Goal: Information Seeking & Learning: Stay updated

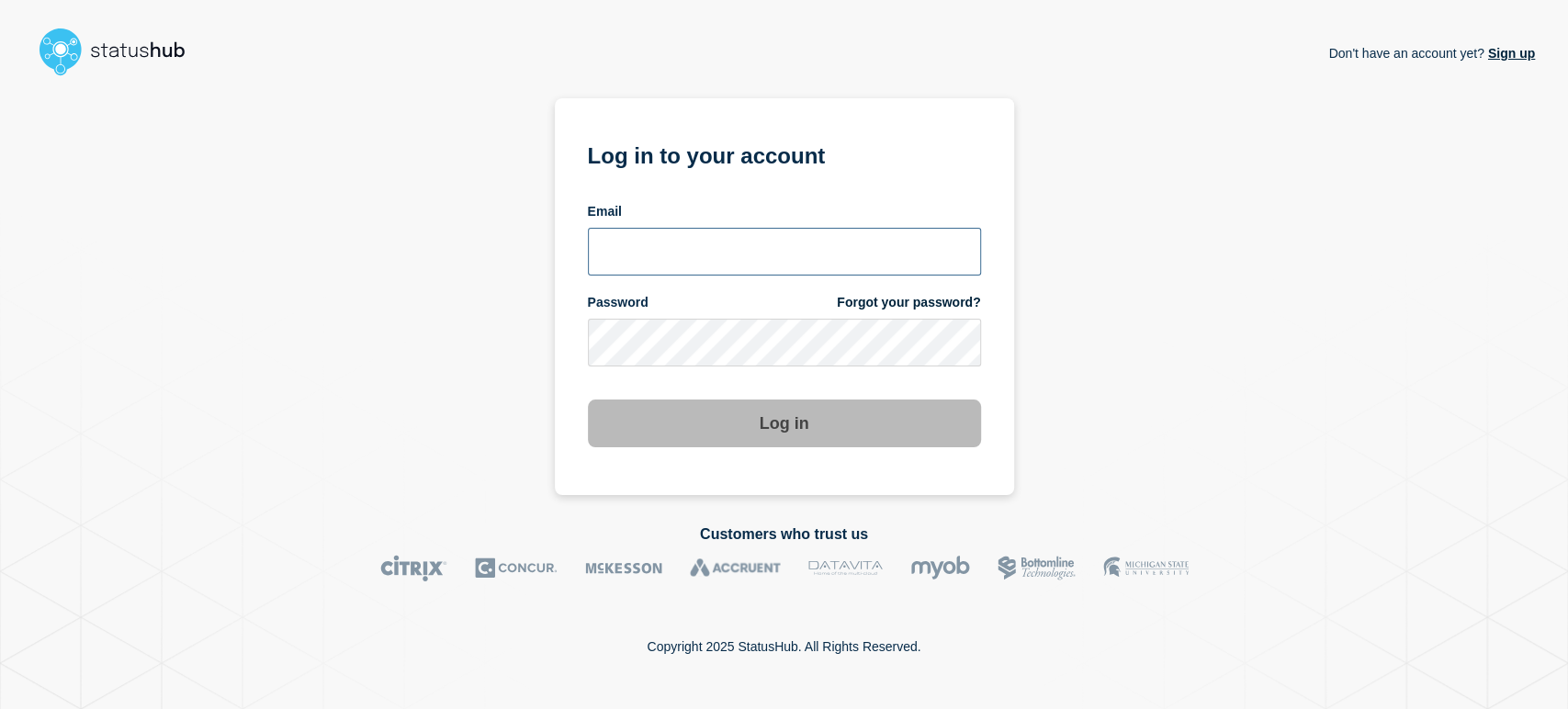
click at [638, 260] on input "email input" at bounding box center [784, 252] width 393 height 48
type input "sean.webb@conexon.us"
click at [588, 399] on button "Log in" at bounding box center [784, 423] width 393 height 48
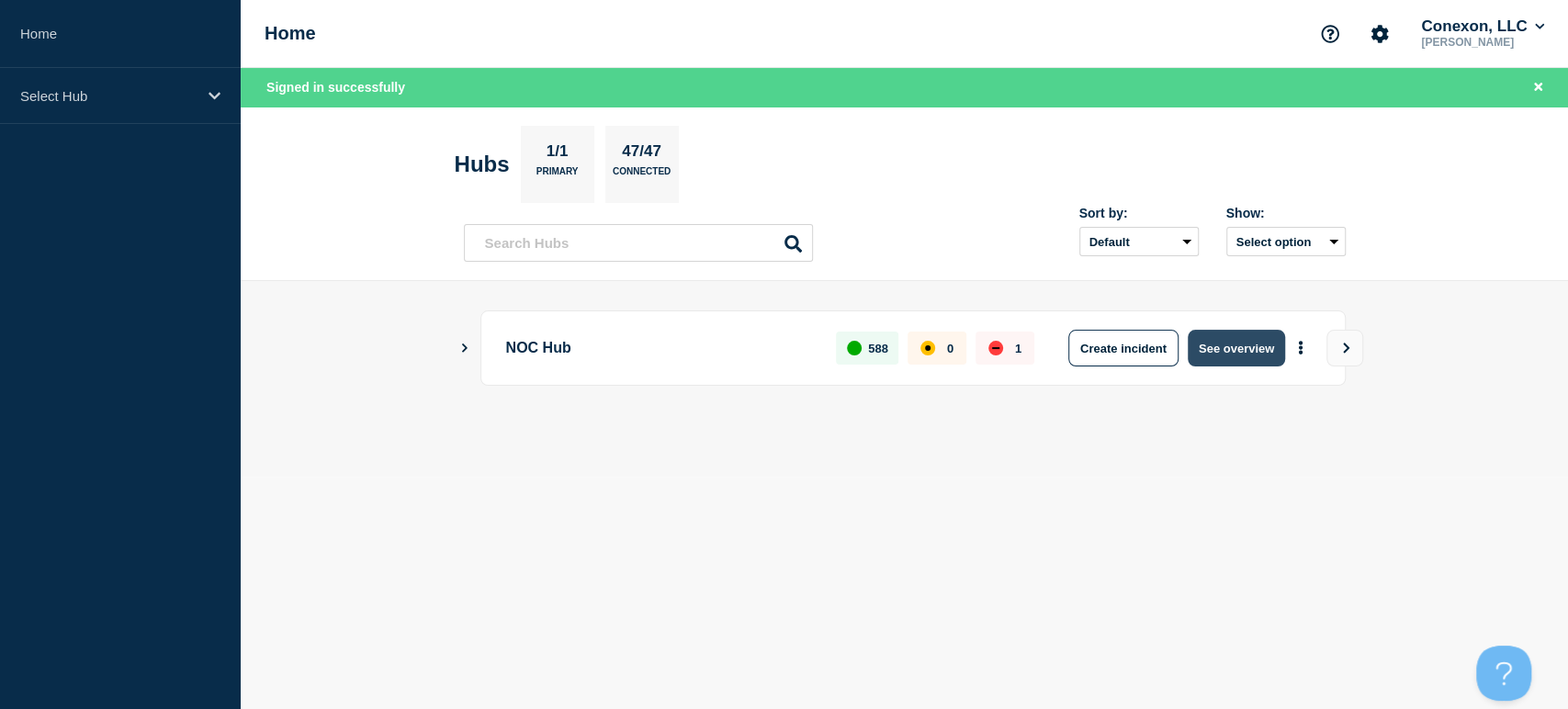
click at [1254, 364] on button "See overview" at bounding box center [1236, 348] width 97 height 37
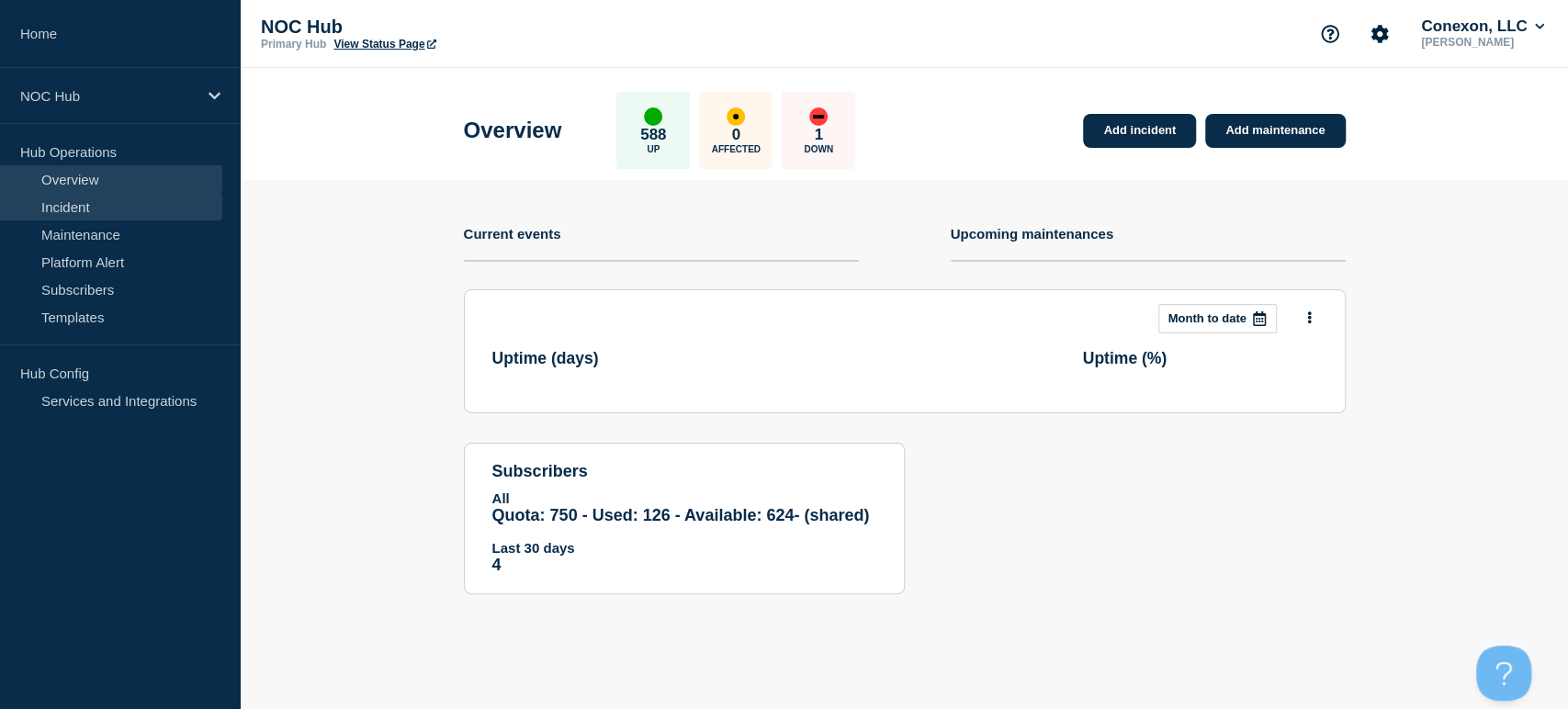
click at [130, 205] on link "Incident" at bounding box center [111, 206] width 223 height 28
